Goal: Task Accomplishment & Management: Manage account settings

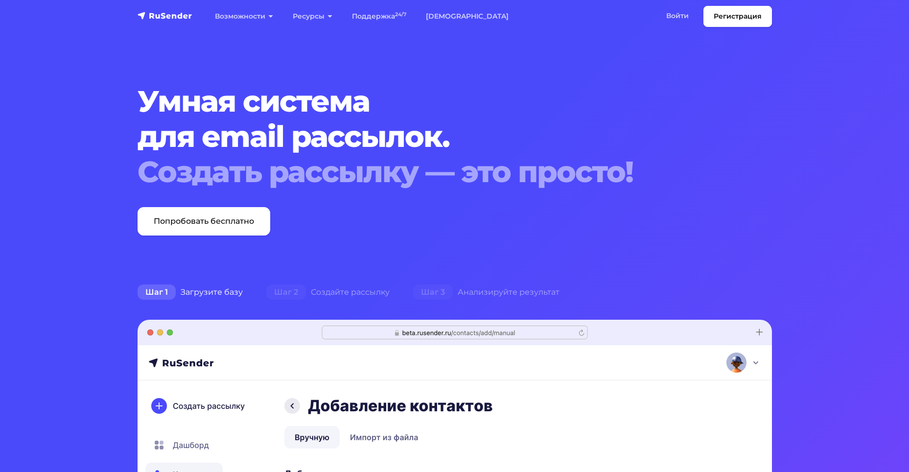
click at [684, 11] on link "Войти" at bounding box center [678, 16] width 42 height 20
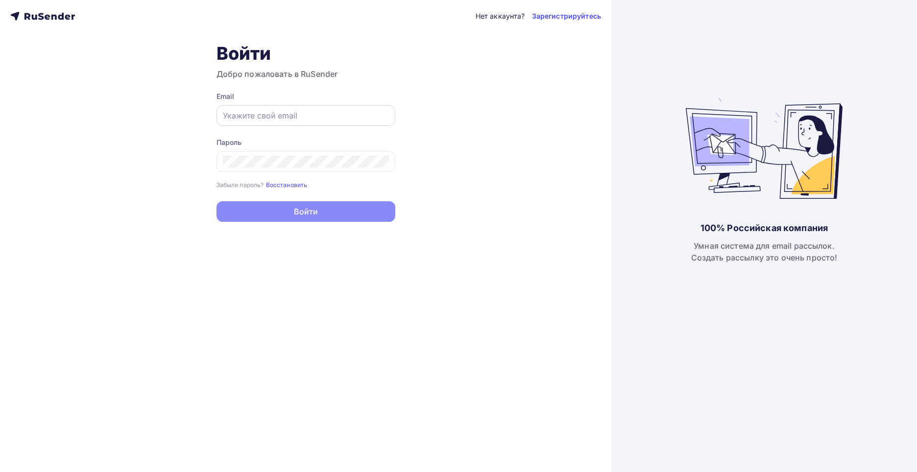
click at [255, 119] on input "text" at bounding box center [306, 116] width 166 height 12
